Goal: Task Accomplishment & Management: Manage account settings

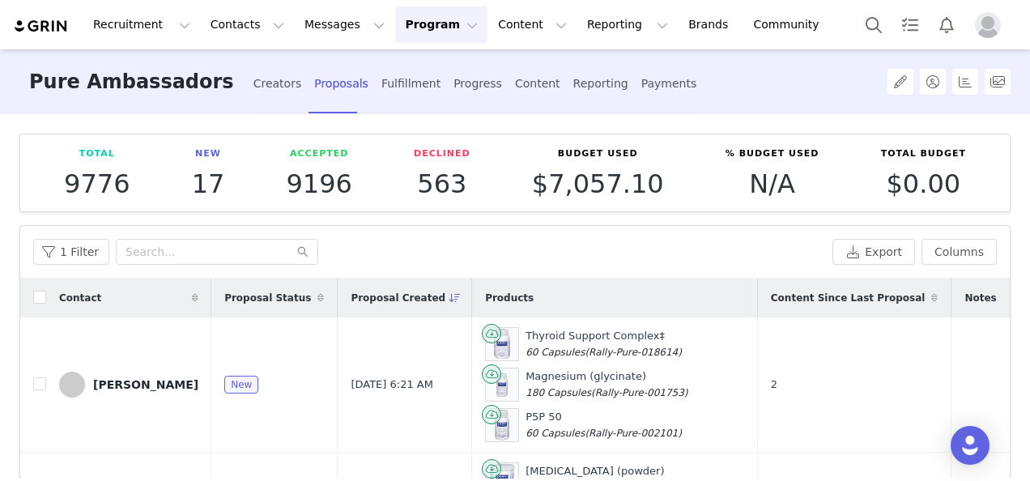
scroll to position [81, 0]
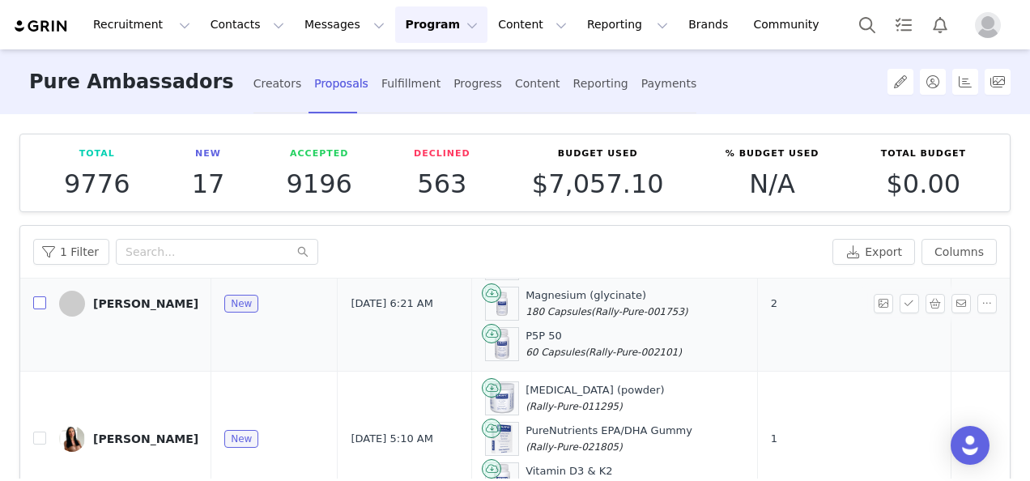
click at [40, 307] on input "checkbox" at bounding box center [39, 302] width 13 height 13
checkbox input "true"
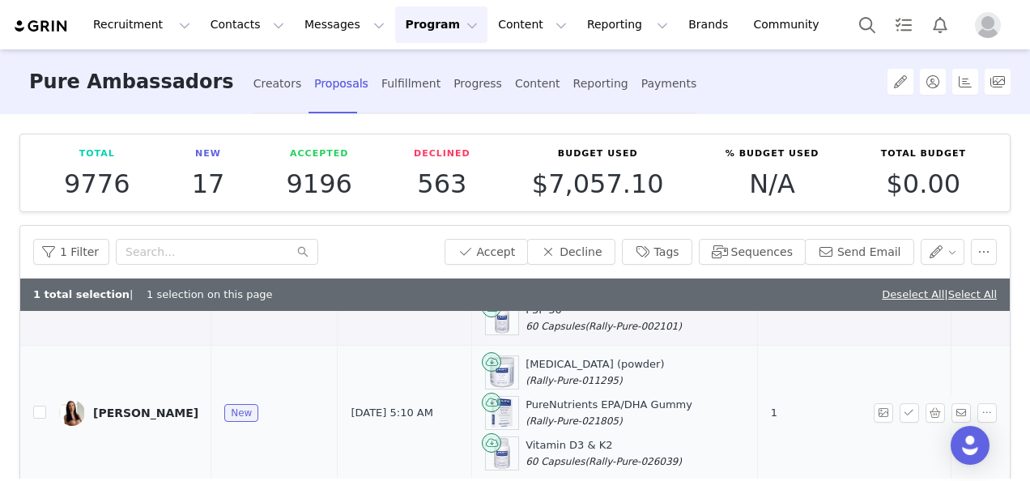
scroll to position [162, 0]
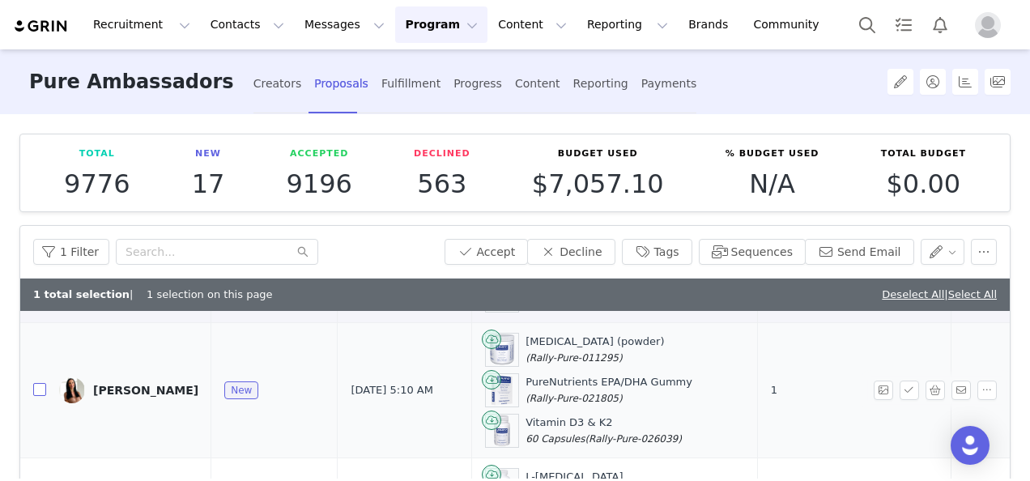
click at [40, 388] on input "checkbox" at bounding box center [39, 389] width 13 height 13
checkbox input "true"
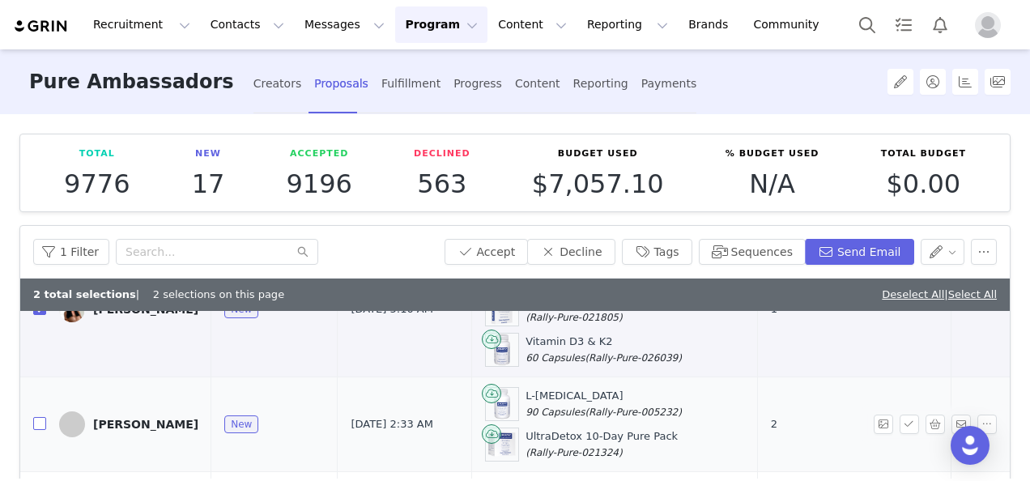
drag, startPoint x: 36, startPoint y: 419, endPoint x: 165, endPoint y: 418, distance: 129.6
click at [36, 419] on input "checkbox" at bounding box center [39, 423] width 13 height 13
checkbox input "true"
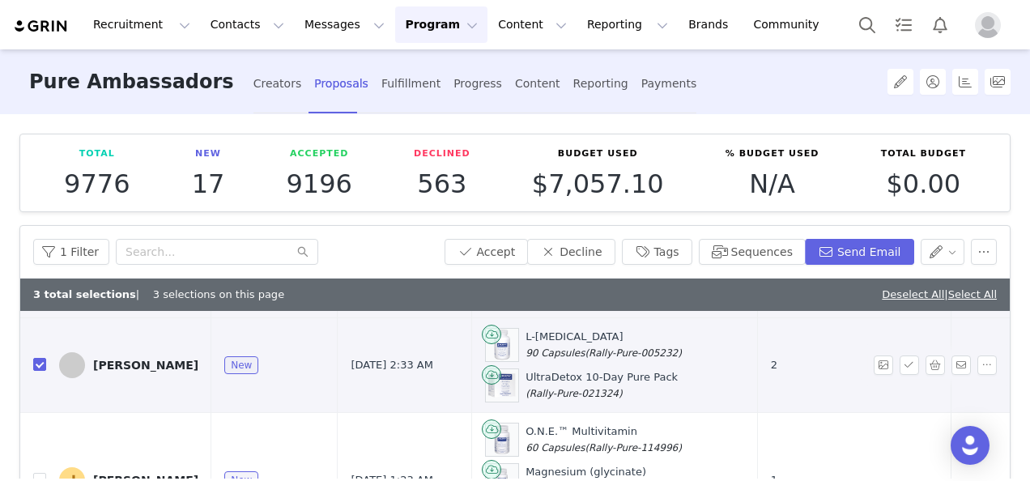
scroll to position [324, 0]
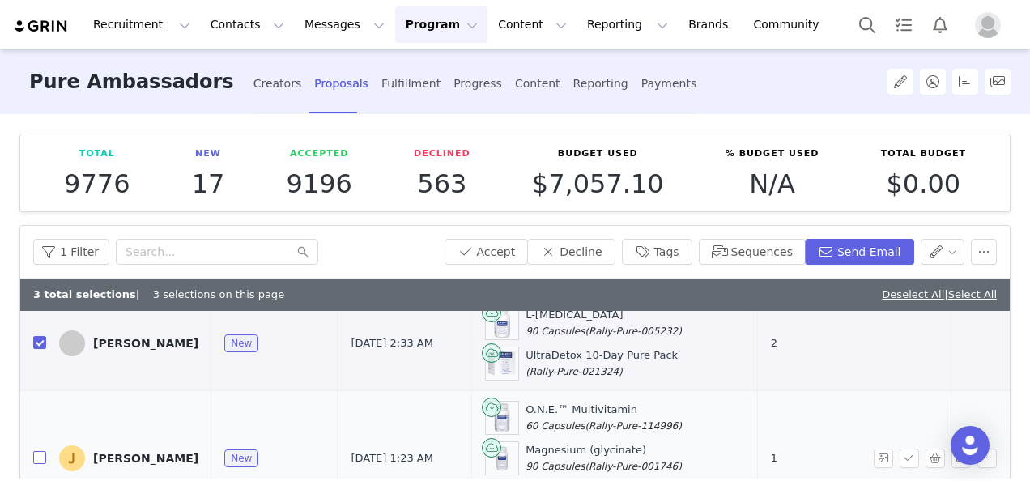
click at [39, 452] on input "checkbox" at bounding box center [39, 457] width 13 height 13
checkbox input "true"
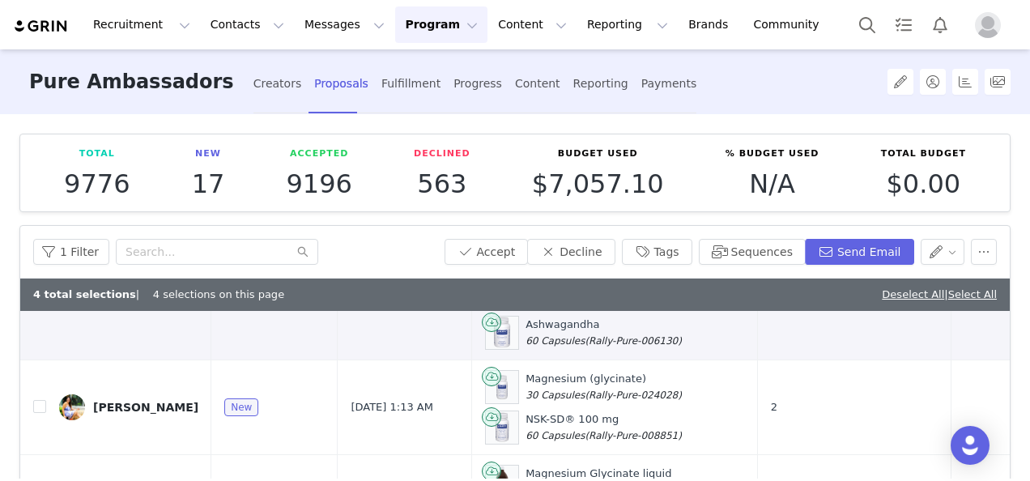
scroll to position [567, 0]
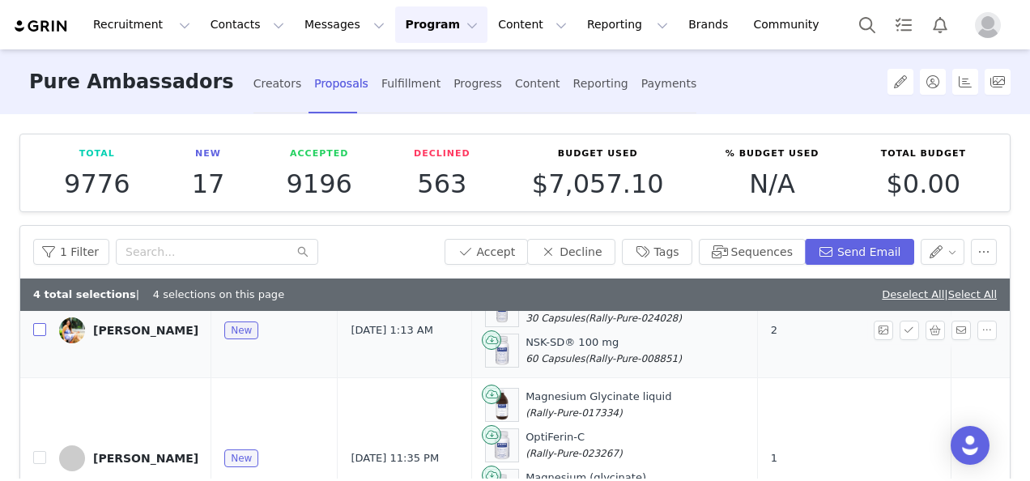
click at [40, 323] on input "checkbox" at bounding box center [39, 329] width 13 height 13
checkbox input "true"
click at [505, 250] on button "Accept" at bounding box center [487, 252] width 84 height 26
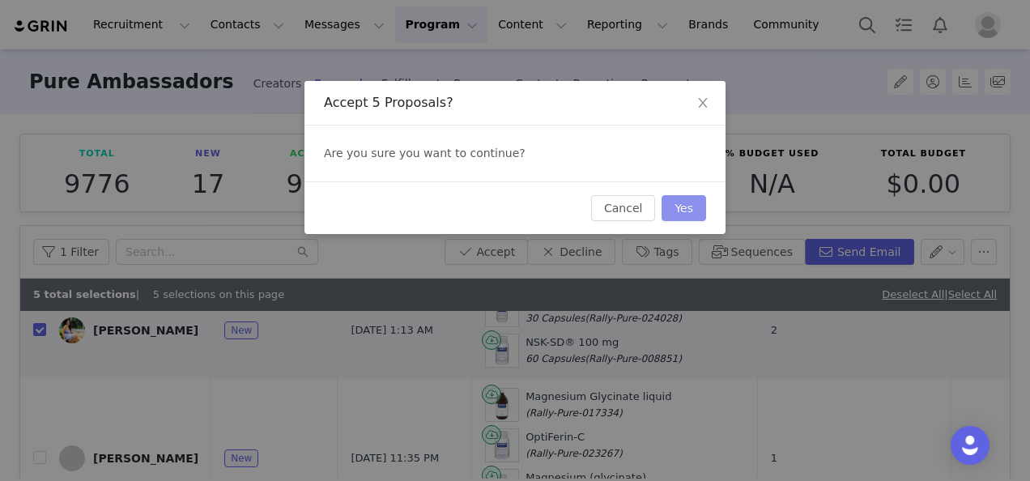
click at [695, 209] on button "Yes" at bounding box center [684, 208] width 45 height 26
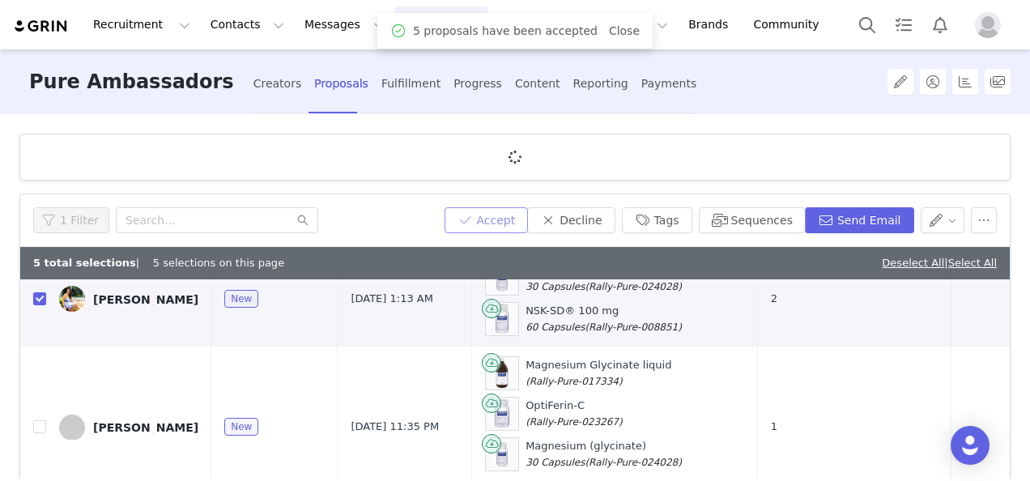
scroll to position [0, 0]
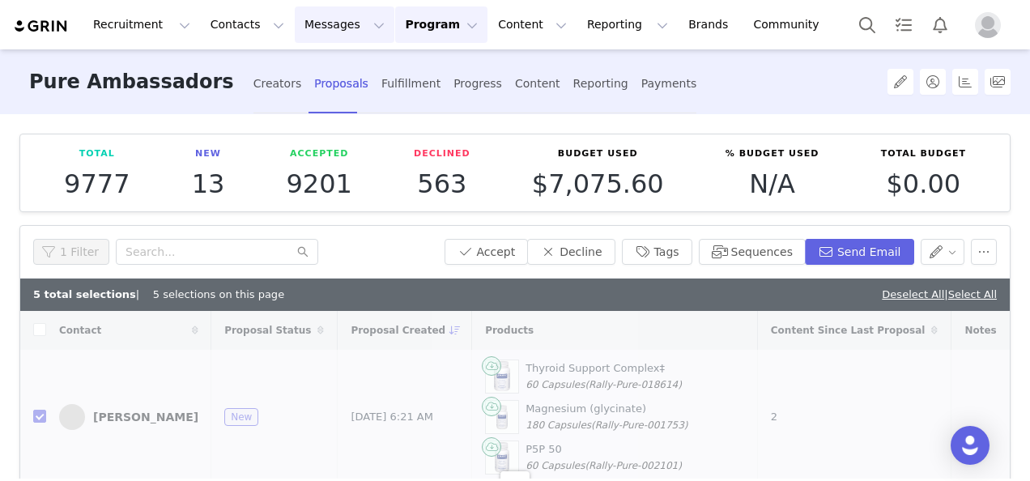
click at [295, 28] on button "Messages Messages" at bounding box center [345, 24] width 100 height 36
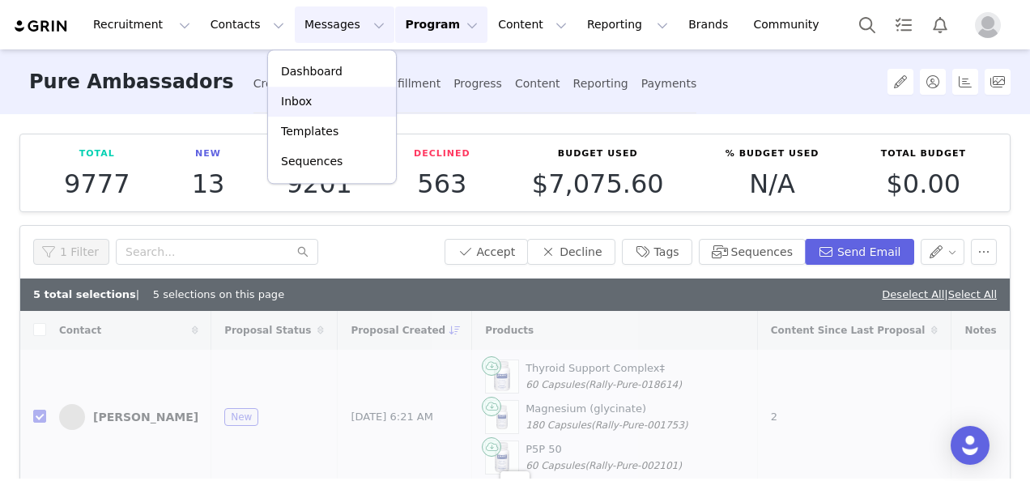
click at [313, 109] on div "Inbox" at bounding box center [332, 101] width 109 height 17
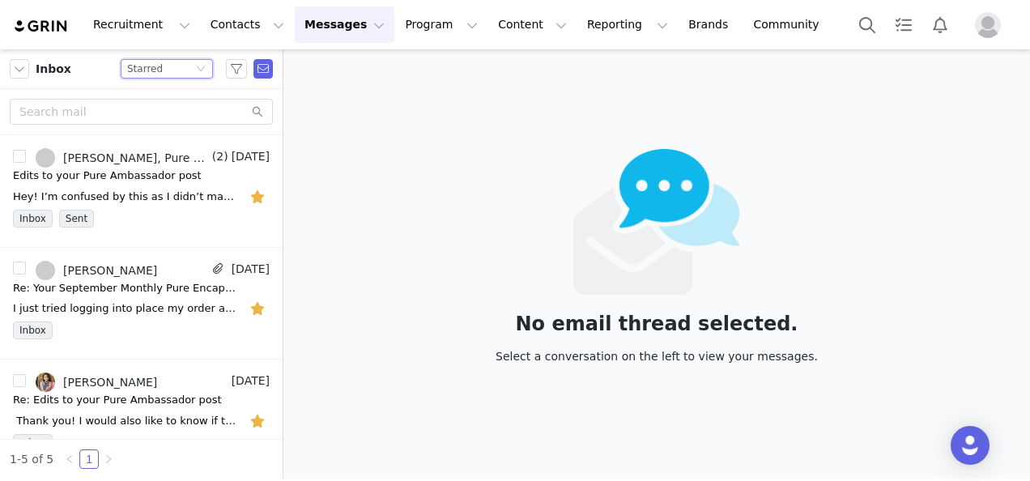
click at [150, 73] on div "Starred" at bounding box center [145, 69] width 36 height 18
click at [170, 150] on li "Unread only" at bounding box center [167, 150] width 92 height 26
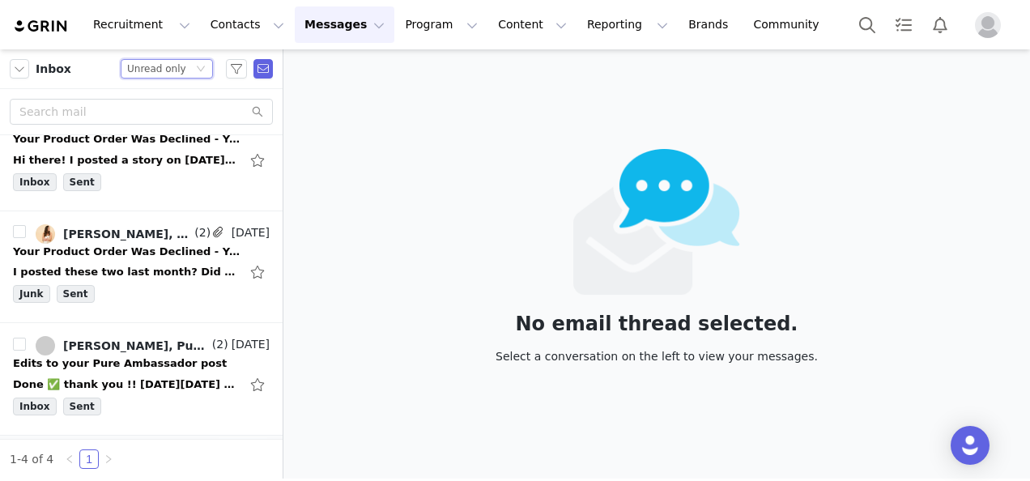
scroll to position [141, 0]
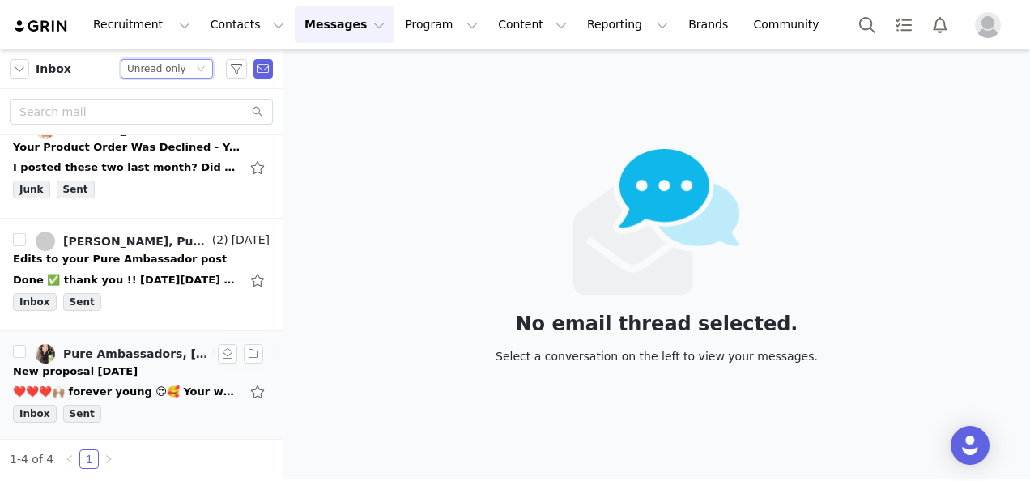
click at [115, 384] on div "❤️❤️❤️🙌🏽 forever young 😍🥰 Your wellness is your wealth 💚 [PERSON_NAME] [DOMAIN_…" at bounding box center [126, 392] width 227 height 16
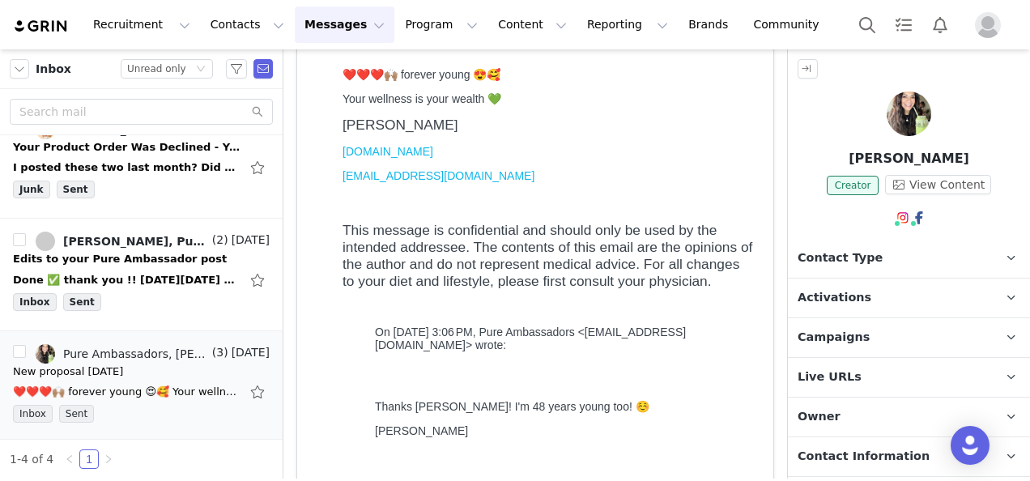
scroll to position [81, 0]
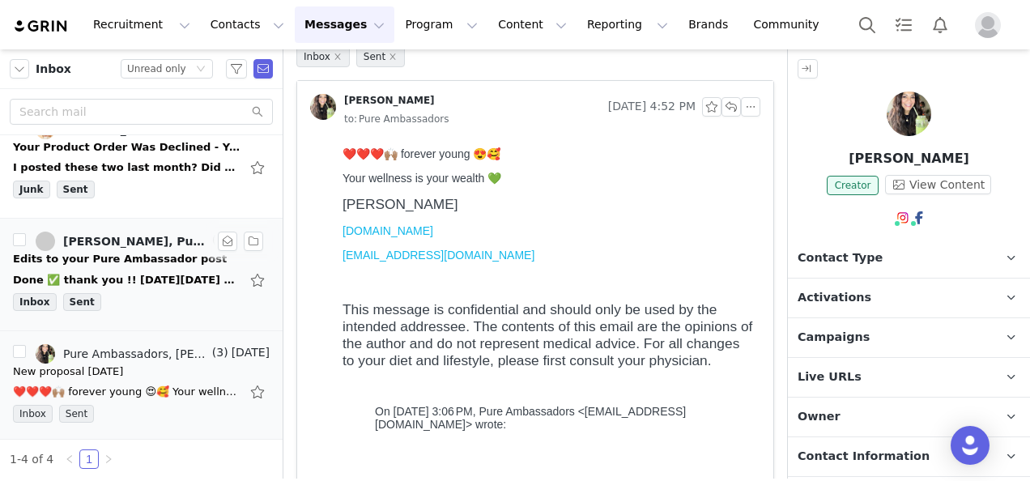
click at [157, 272] on div "Done ✅ thank you !! [DATE][DATE] 2:04 PM Pure Ambassadors <[EMAIL_ADDRESS][DOMA…" at bounding box center [126, 280] width 227 height 16
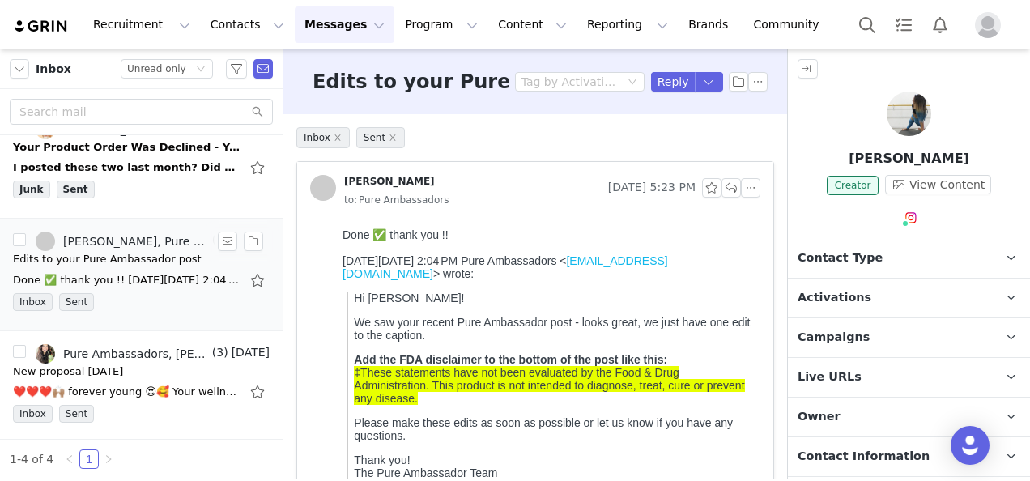
scroll to position [0, 0]
click at [249, 276] on button "button" at bounding box center [259, 280] width 21 height 26
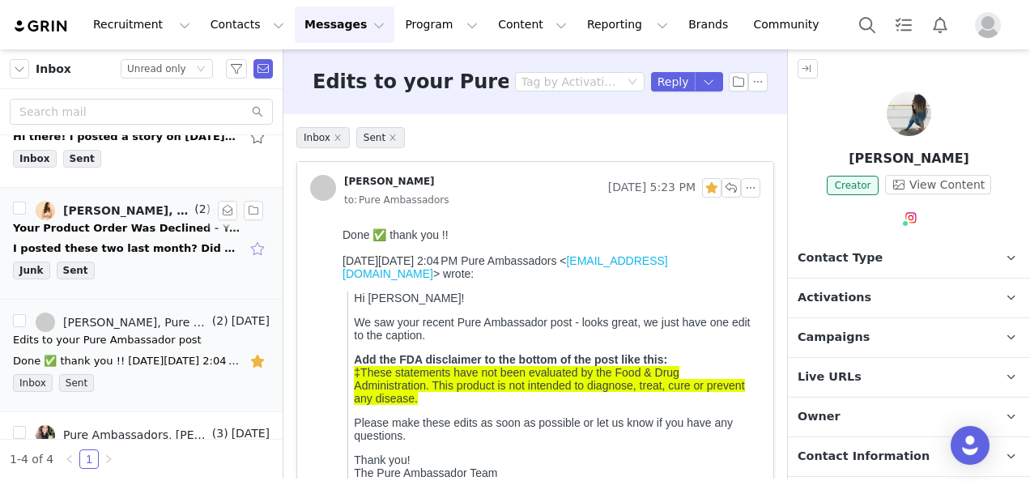
click at [249, 249] on button "button" at bounding box center [259, 249] width 21 height 26
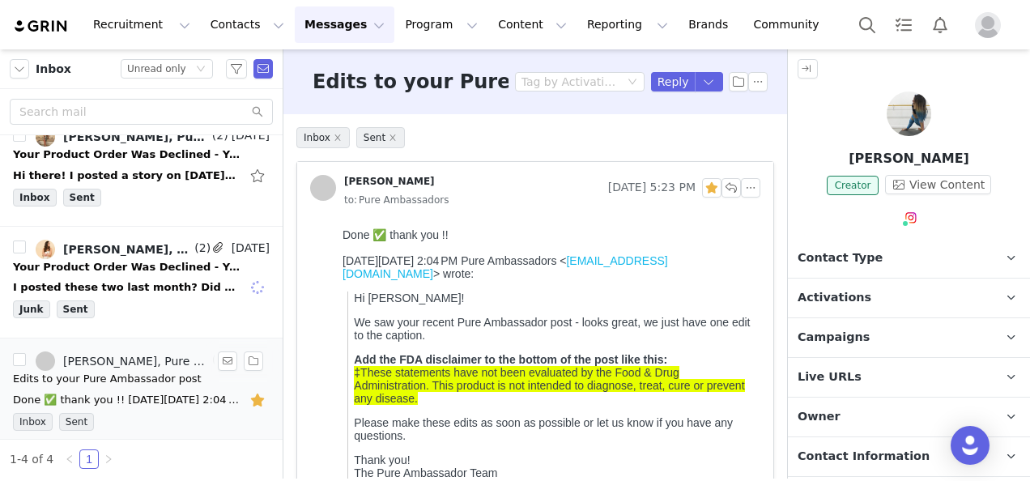
scroll to position [0, 0]
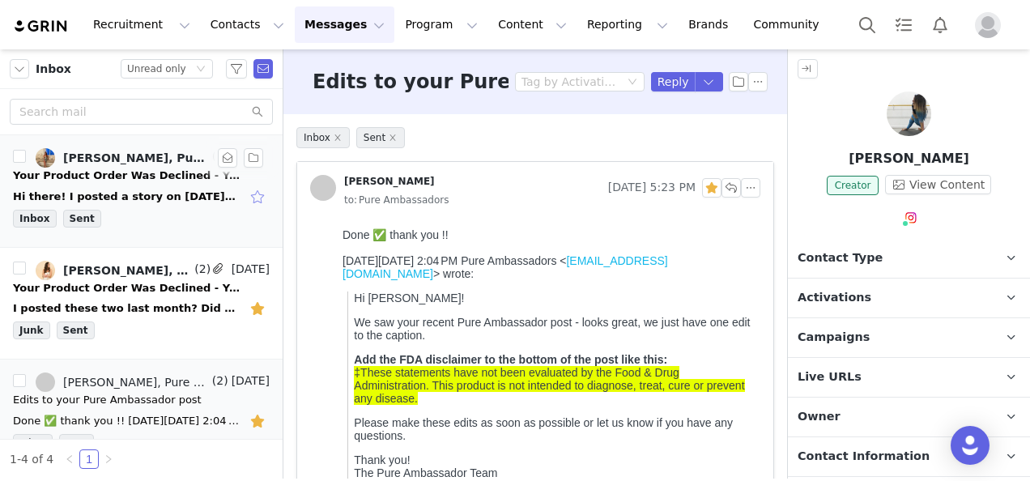
click at [249, 202] on button "button" at bounding box center [259, 197] width 21 height 26
click at [138, 296] on div "I posted these two last month? Did they not show up? Sent from my iPhone On [DA…" at bounding box center [141, 309] width 257 height 26
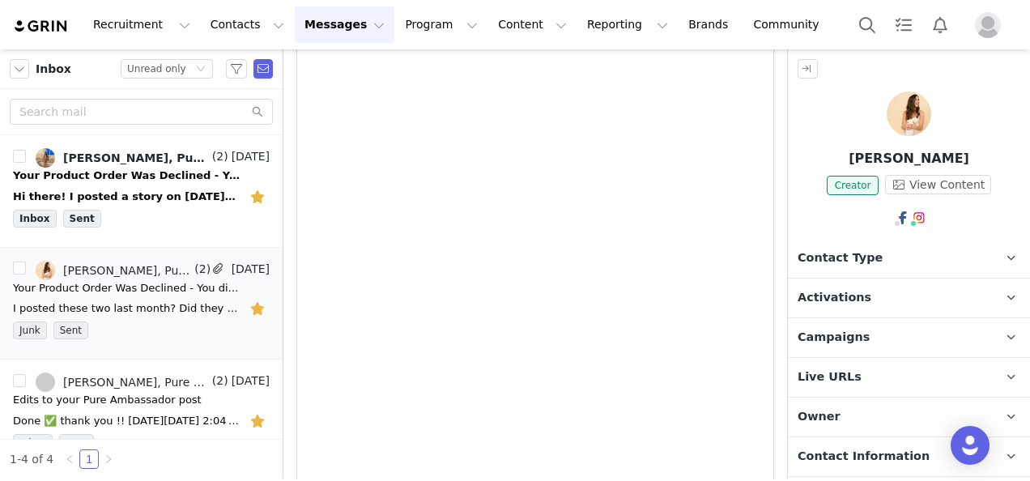
click at [914, 102] on img at bounding box center [909, 114] width 45 height 45
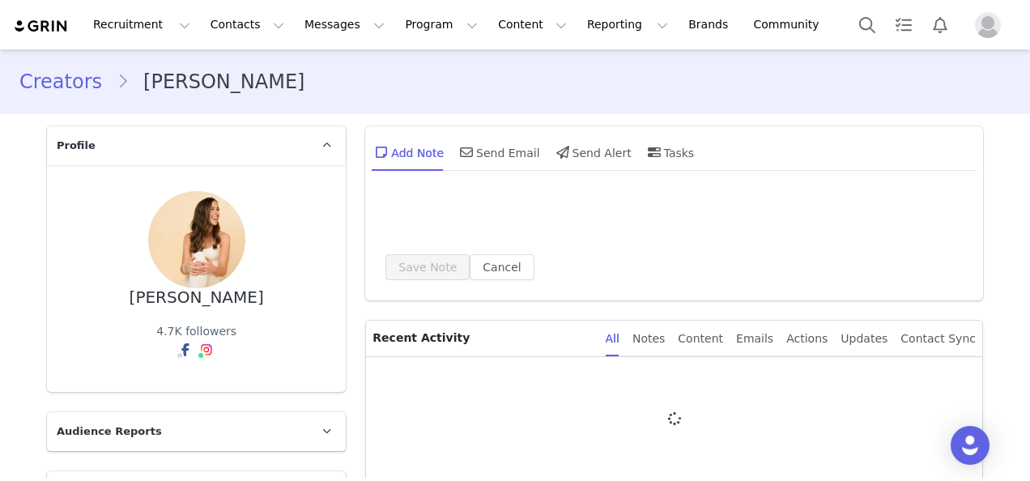
type input "+1 ([GEOGRAPHIC_DATA])"
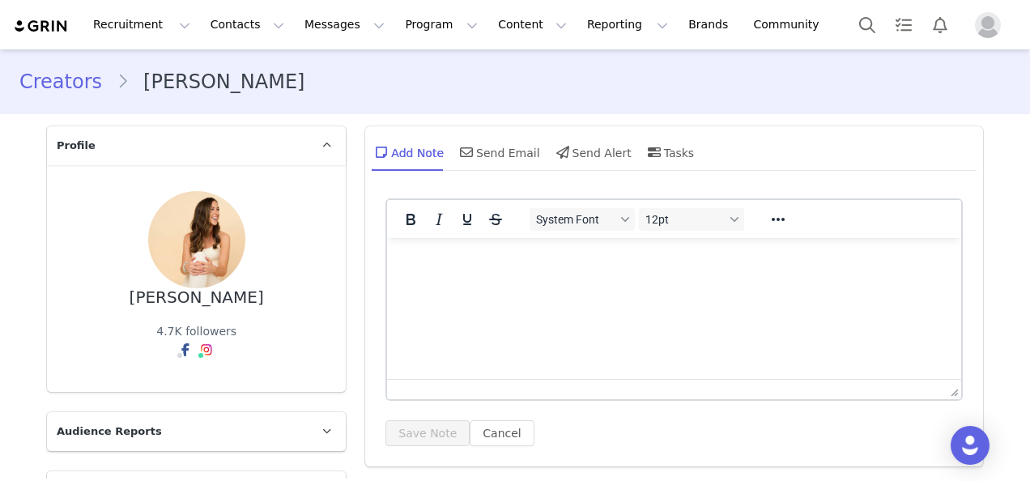
scroll to position [324, 0]
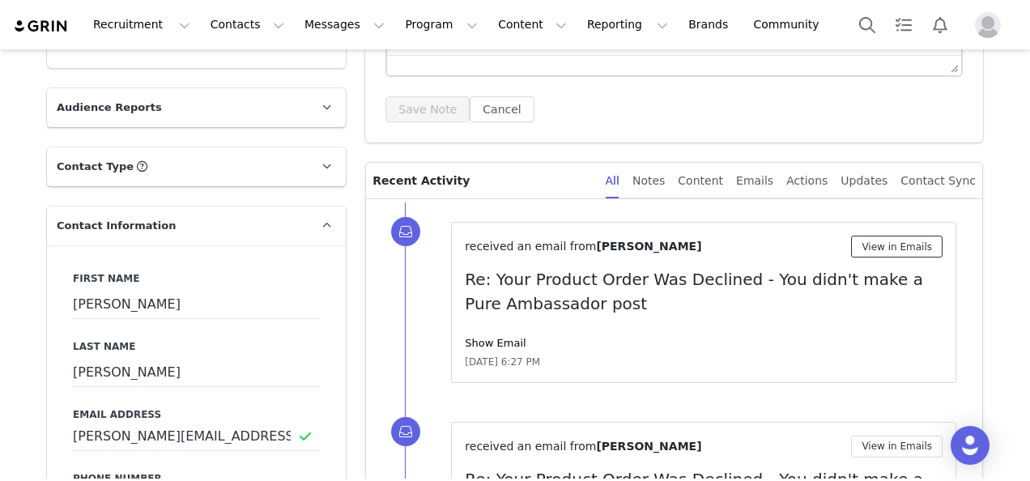
click at [897, 246] on button "View in Emails" at bounding box center [897, 247] width 92 height 22
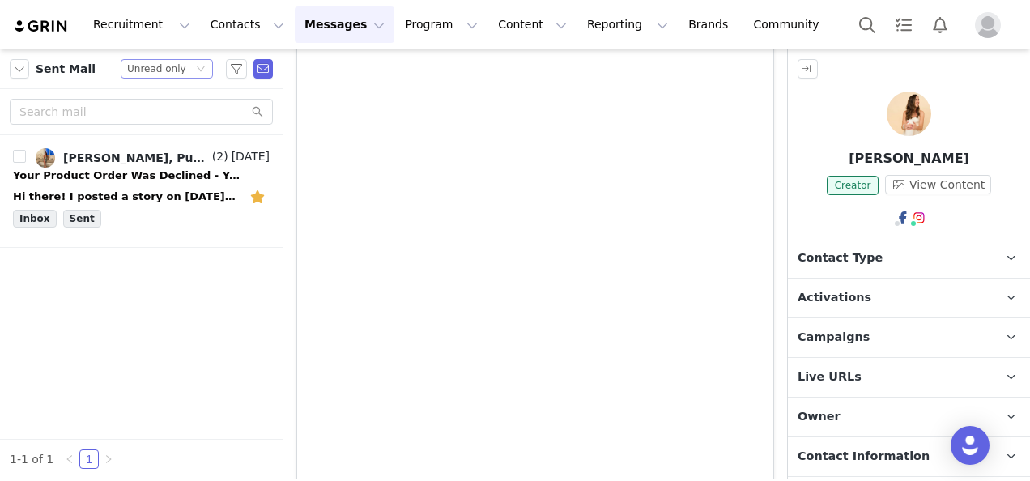
click at [160, 72] on div "Unread only" at bounding box center [156, 69] width 59 height 18
click at [27, 66] on button "button" at bounding box center [19, 68] width 19 height 19
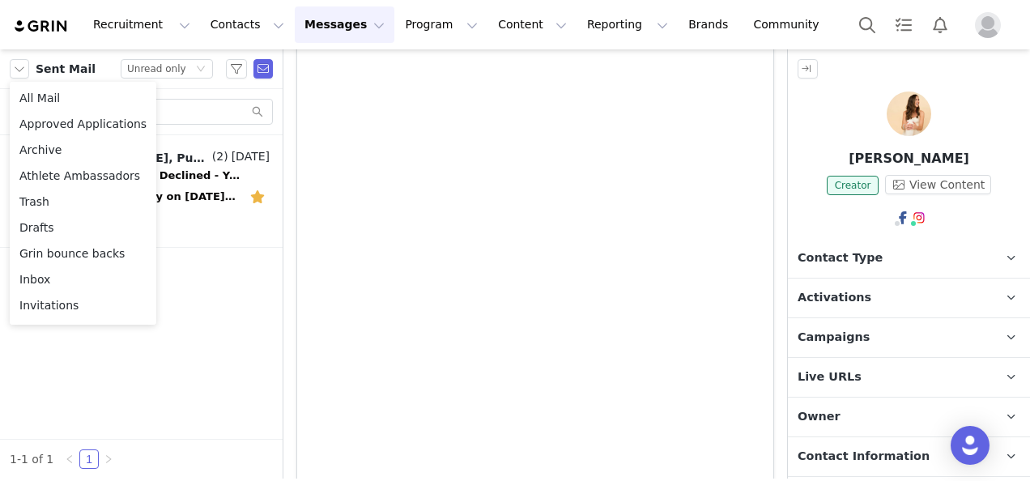
click at [55, 286] on li "Inbox" at bounding box center [83, 279] width 147 height 26
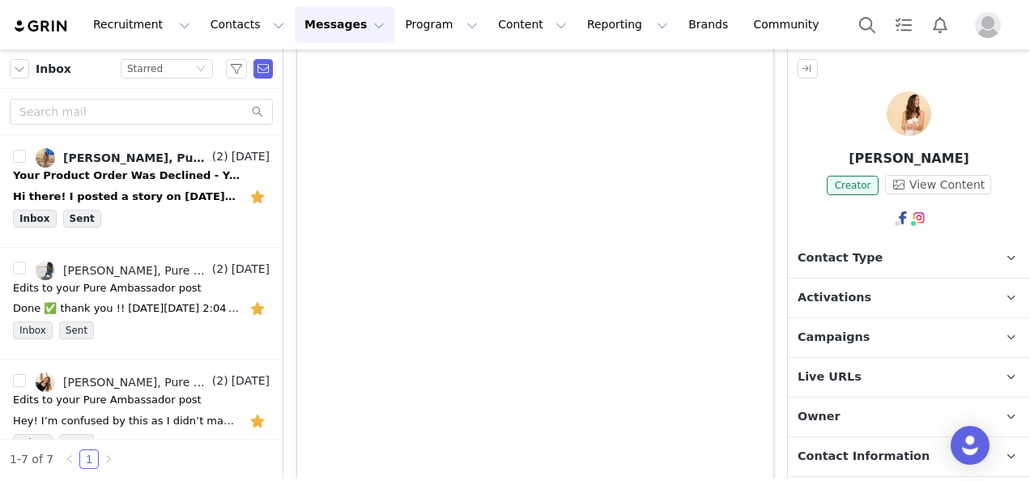
click at [911, 124] on img at bounding box center [909, 114] width 45 height 45
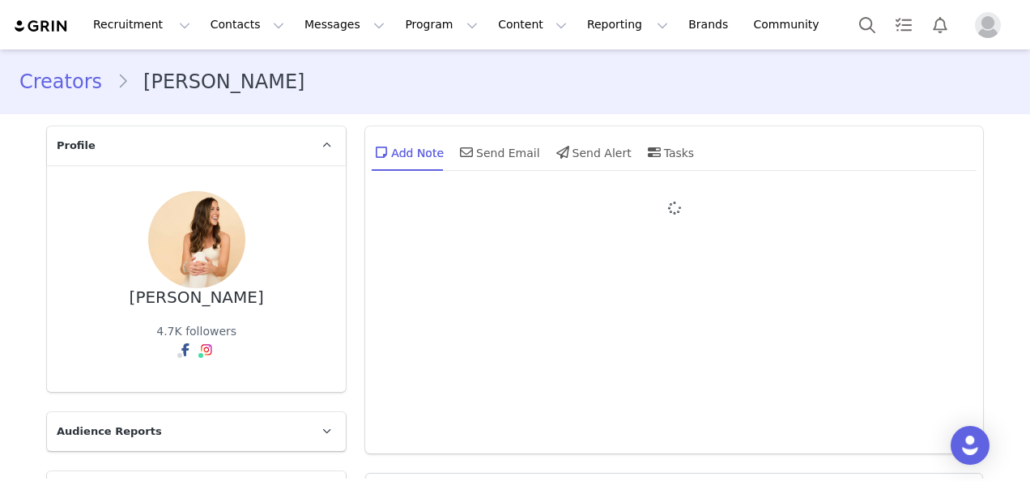
type input "+1 ([GEOGRAPHIC_DATA])"
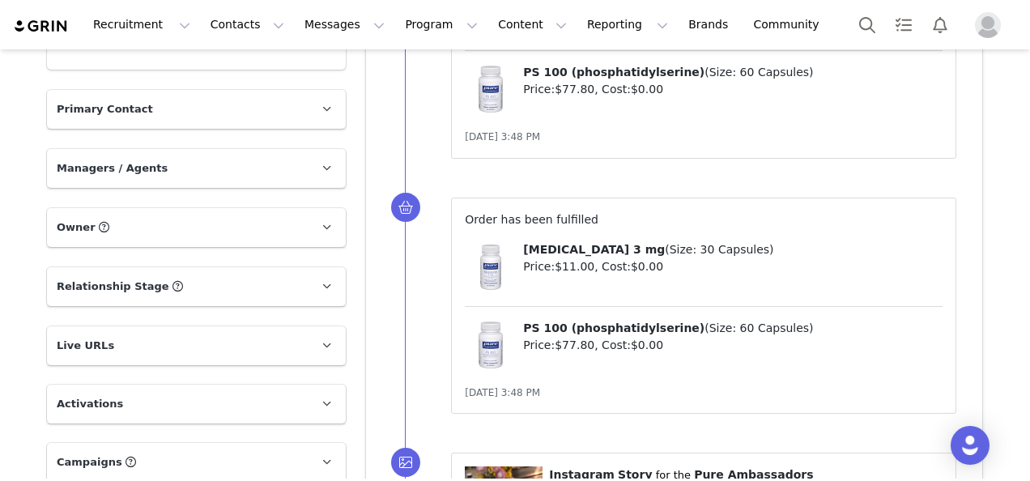
scroll to position [2268, 0]
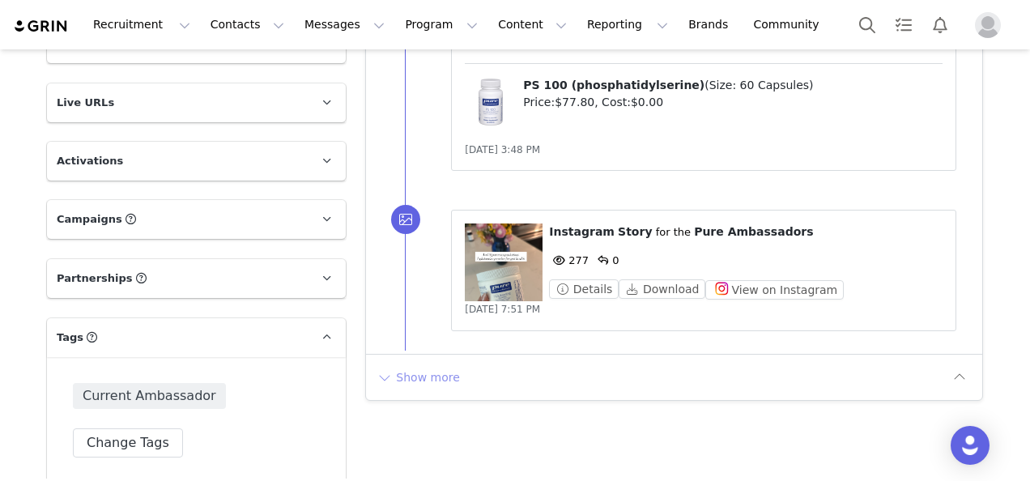
click at [411, 364] on button "Show more" at bounding box center [418, 377] width 85 height 26
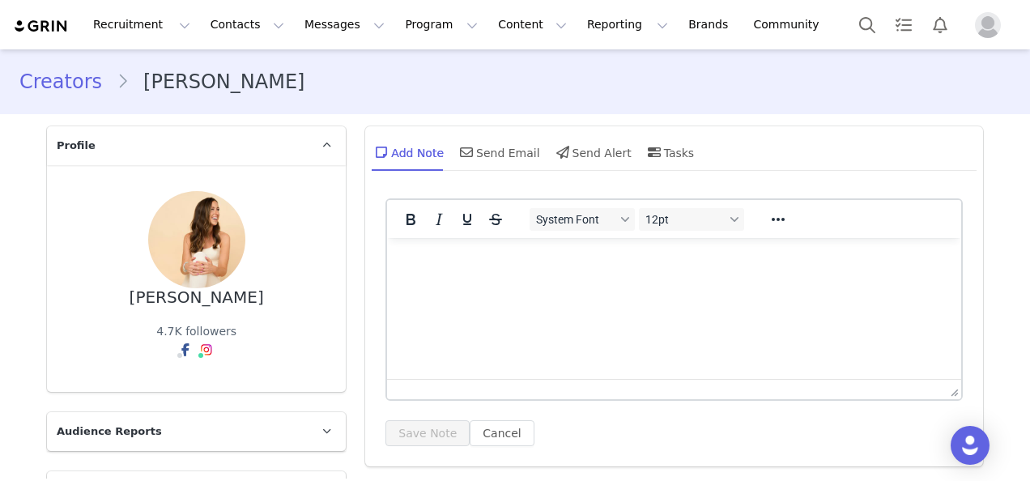
scroll to position [324, 0]
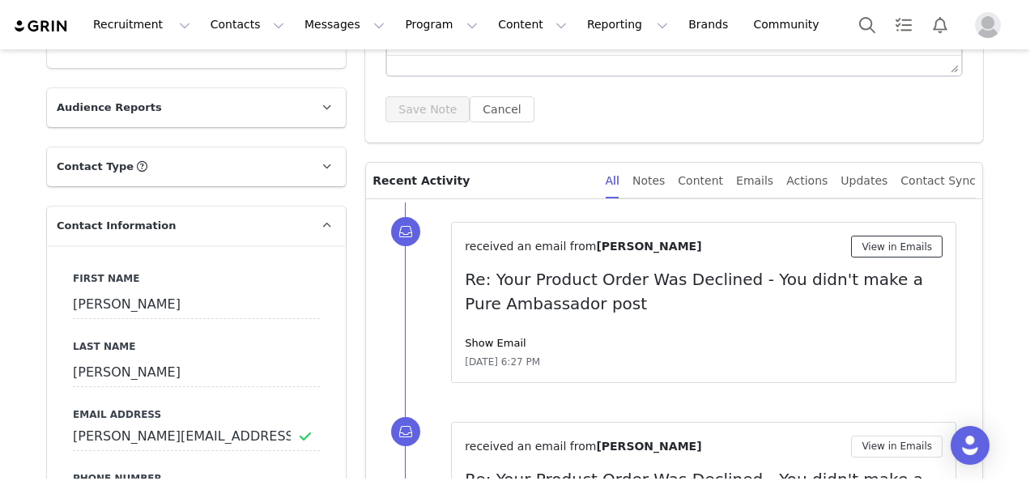
click at [909, 244] on button "View in Emails" at bounding box center [897, 247] width 92 height 22
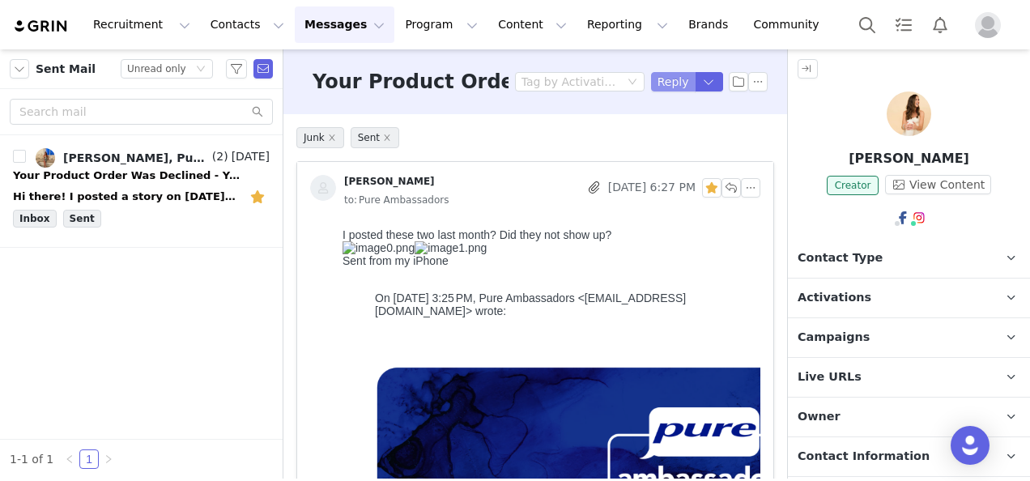
click at [666, 84] on button "Reply" at bounding box center [673, 81] width 45 height 19
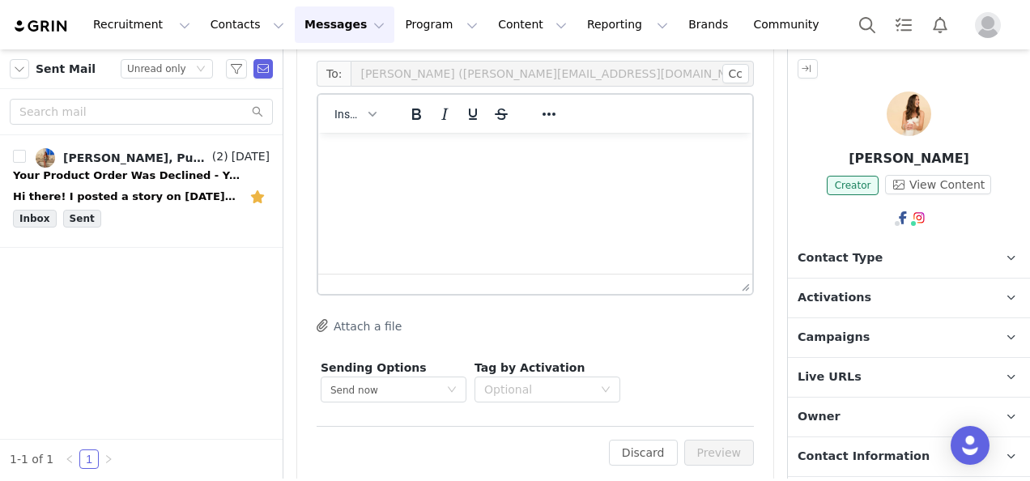
click at [533, 177] on html at bounding box center [535, 155] width 434 height 44
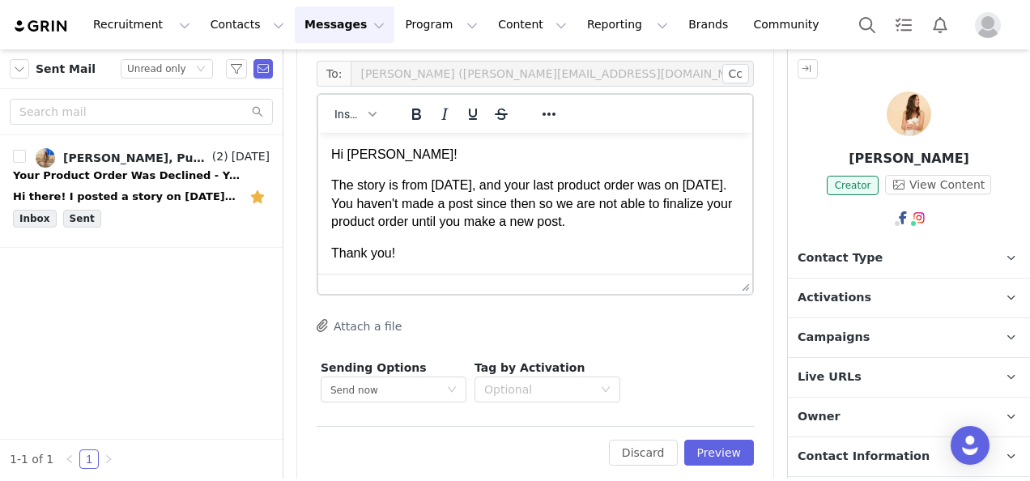
scroll to position [6, 0]
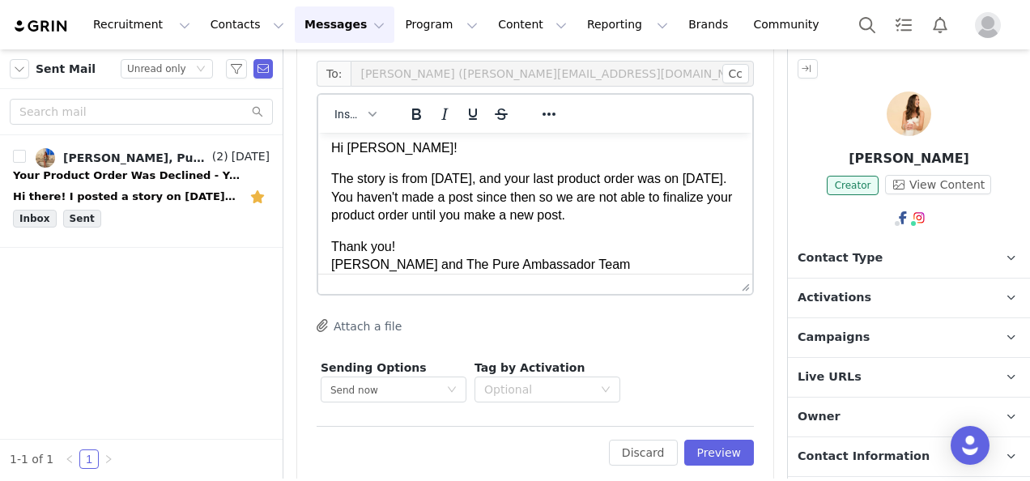
click at [513, 197] on p "The story is from [DATE], and your last product order was on [DATE]. You haven'…" at bounding box center [535, 197] width 408 height 54
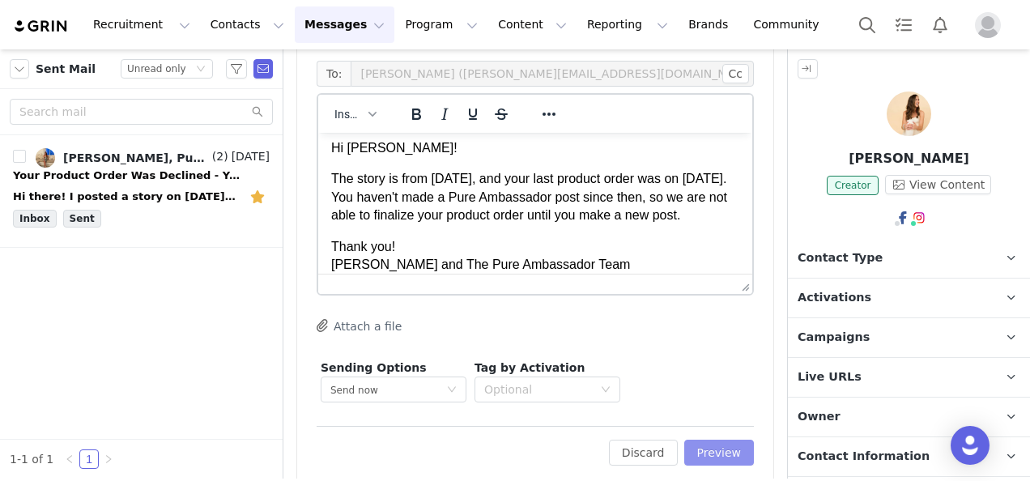
click at [710, 444] on button "Preview" at bounding box center [719, 453] width 70 height 26
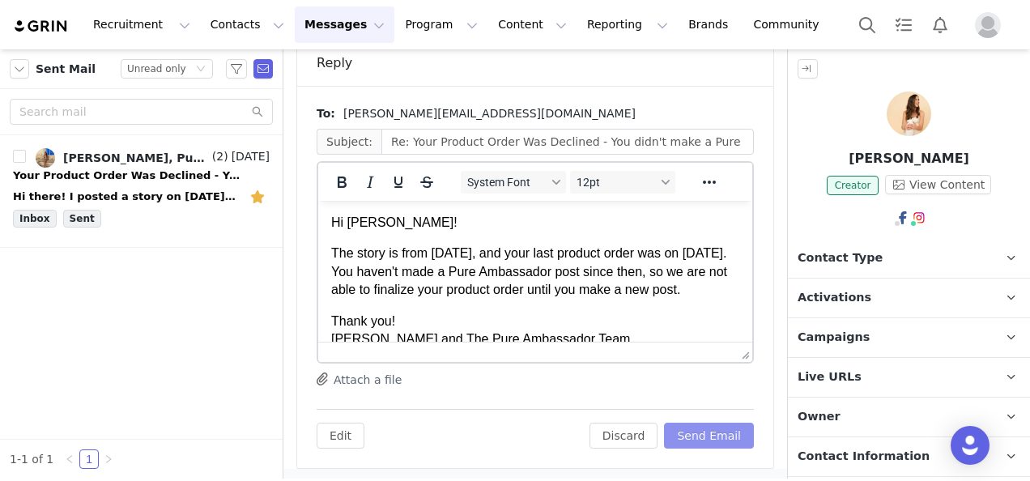
scroll to position [0, 0]
click at [715, 445] on button "Send Email" at bounding box center [709, 436] width 90 height 26
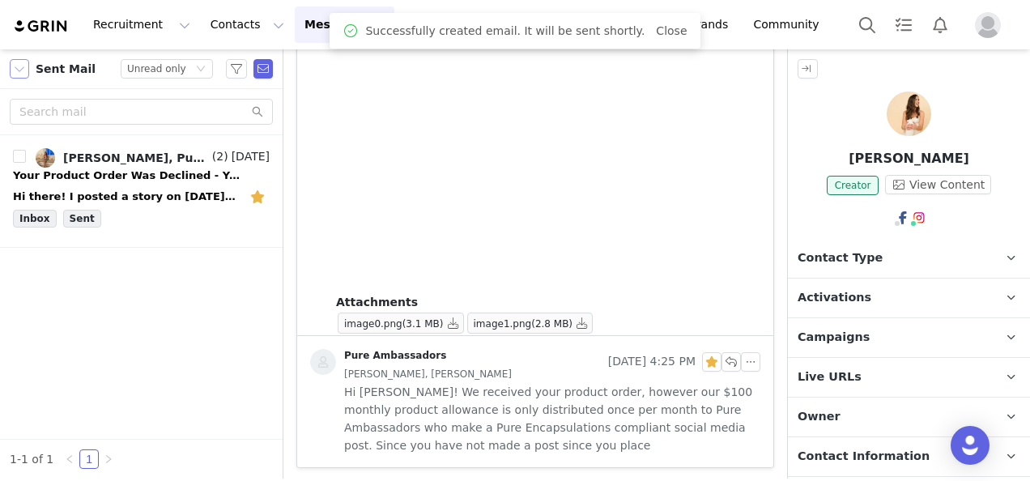
click at [28, 67] on button "button" at bounding box center [19, 68] width 19 height 19
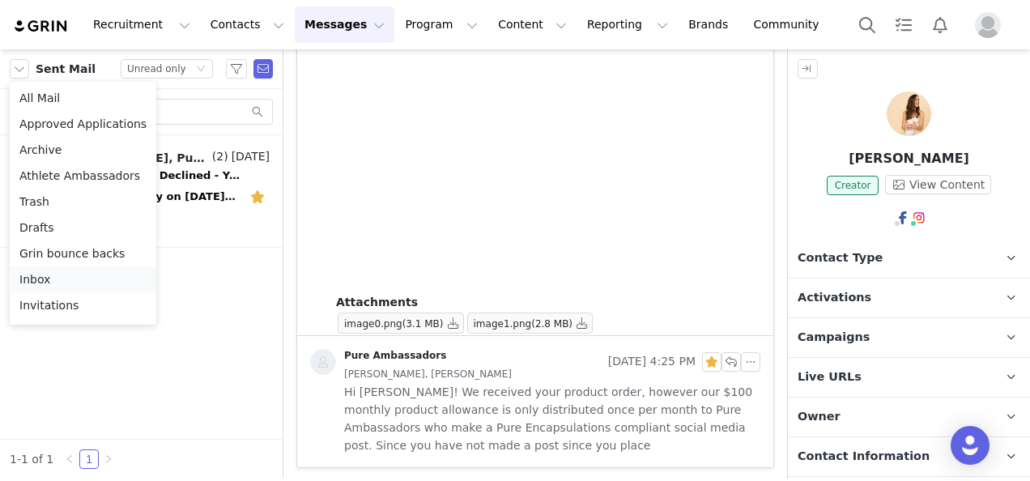
click at [47, 287] on li "Inbox" at bounding box center [83, 279] width 147 height 26
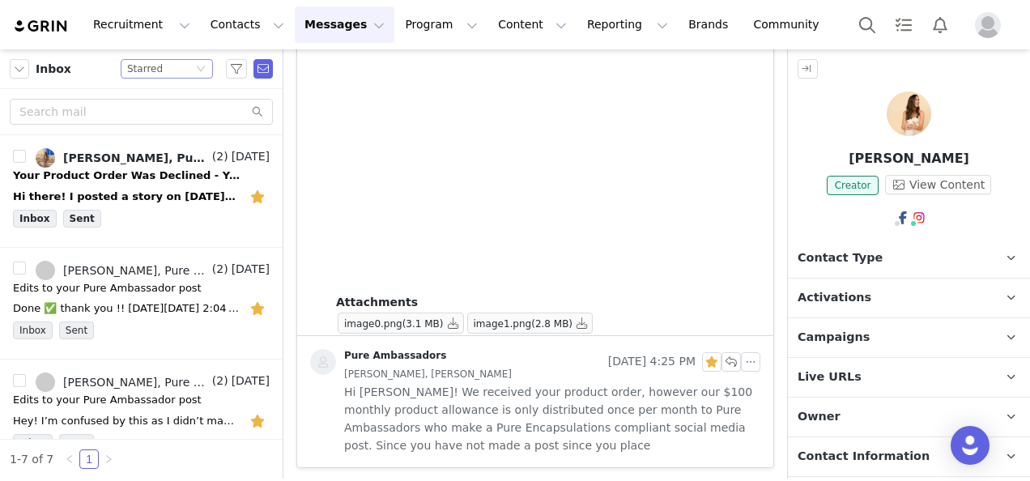
click at [148, 71] on div "Starred" at bounding box center [145, 69] width 36 height 18
click at [155, 147] on li "Unread only" at bounding box center [167, 150] width 92 height 26
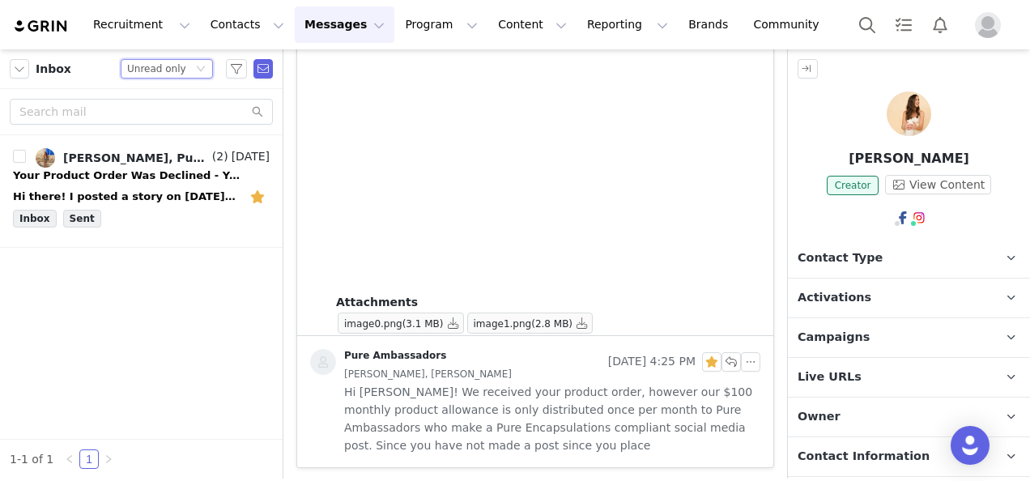
click at [132, 64] on div "Unread only" at bounding box center [156, 69] width 59 height 18
click at [156, 172] on li "Starred" at bounding box center [167, 176] width 92 height 26
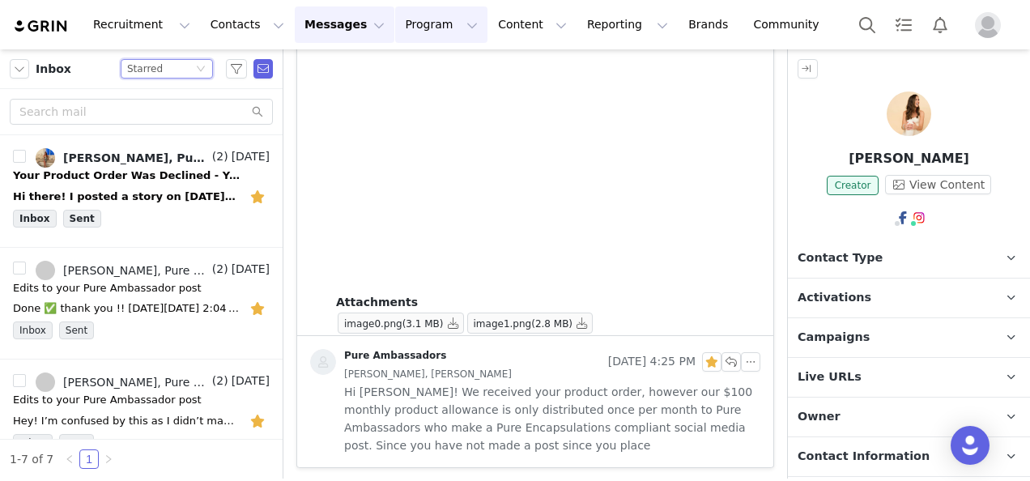
click at [395, 21] on button "Program Program" at bounding box center [441, 24] width 92 height 36
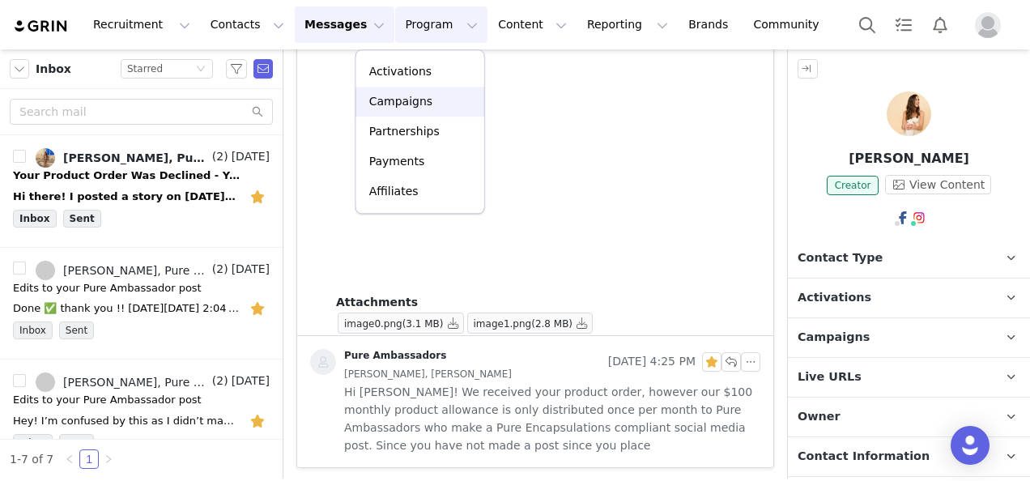
click at [406, 101] on p "Campaigns" at bounding box center [400, 101] width 63 height 17
